Goal: Task Accomplishment & Management: Use online tool/utility

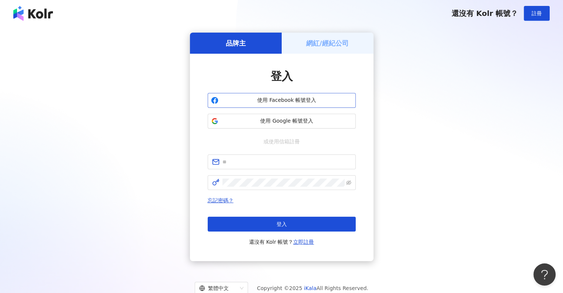
click at [287, 100] on span "使用 Facebook 帳號登入" at bounding box center [286, 100] width 131 height 7
click at [285, 102] on span "使用 Facebook 帳號登入" at bounding box center [286, 100] width 131 height 7
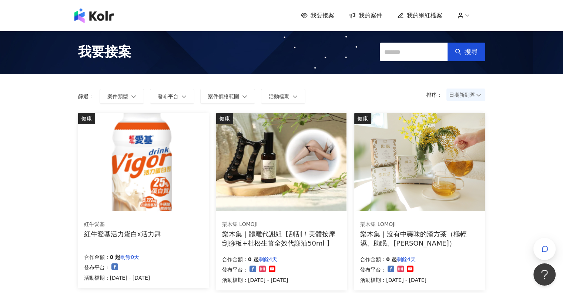
click at [334, 17] on span "我要接案" at bounding box center [322, 15] width 24 height 8
click at [372, 15] on span "我的案件" at bounding box center [371, 15] width 24 height 8
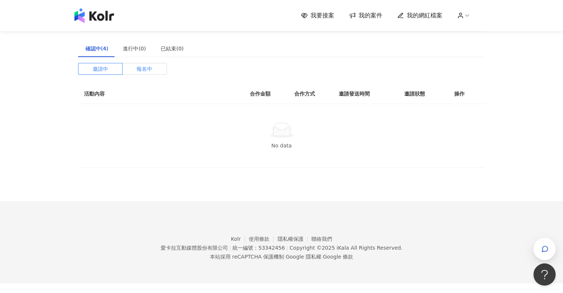
click at [144, 67] on span "報名中" at bounding box center [145, 68] width 16 height 11
